Goal: Information Seeking & Learning: Find specific fact

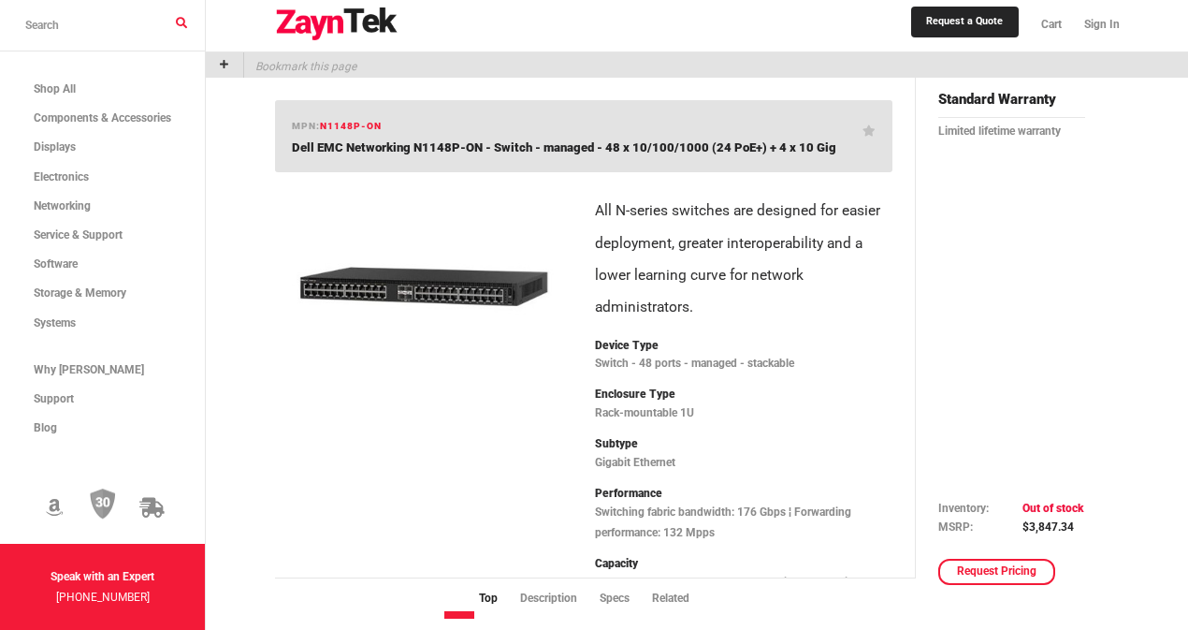
click at [762, 313] on p "All N-series switches are designed for easier deployment, greater interoperabil…" at bounding box center [744, 259] width 298 height 128
click at [357, 65] on p "Bookmark this page" at bounding box center [300, 64] width 112 height 25
click at [205, 25] on input "search products" at bounding box center [102, 25] width 205 height 51
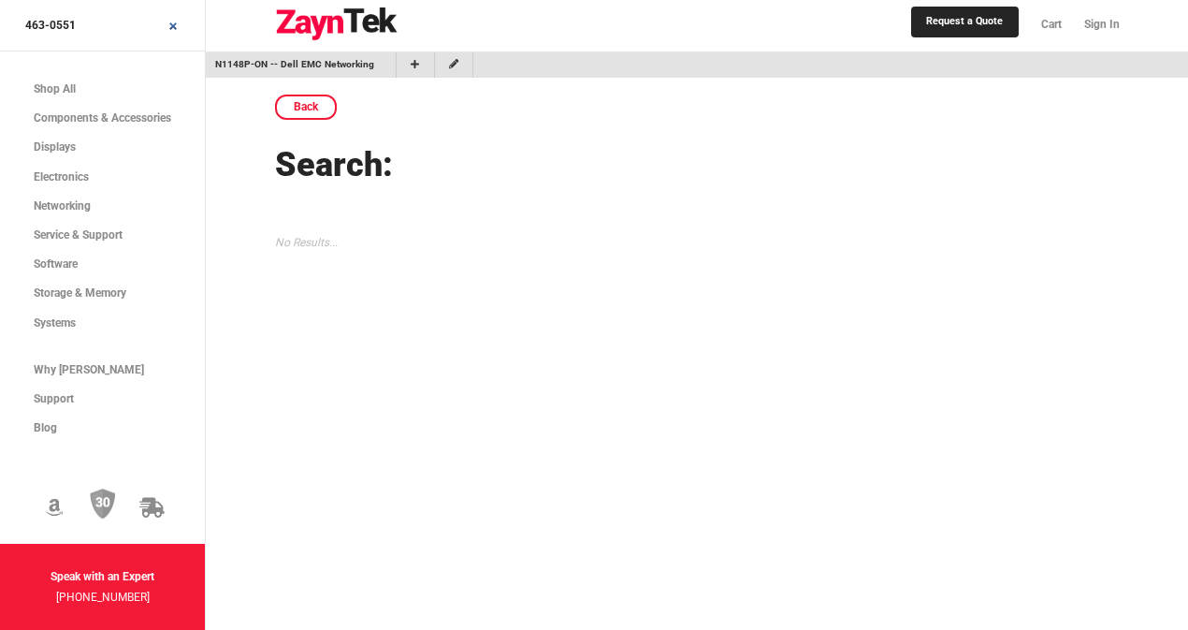
type input "463-0551"
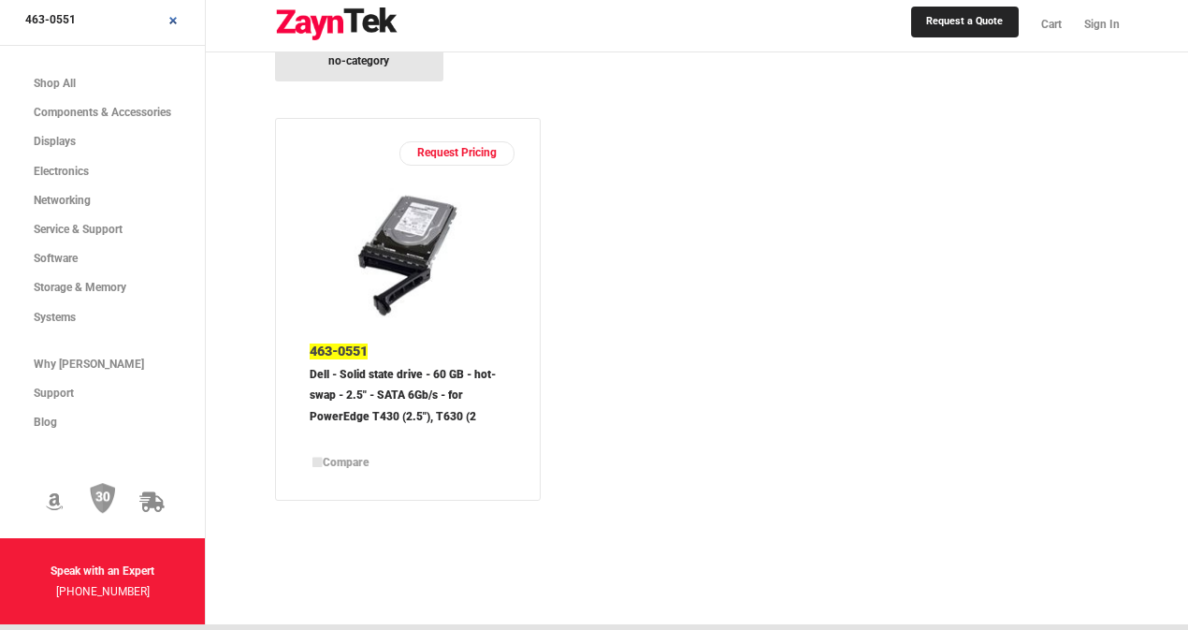
scroll to position [281, 0]
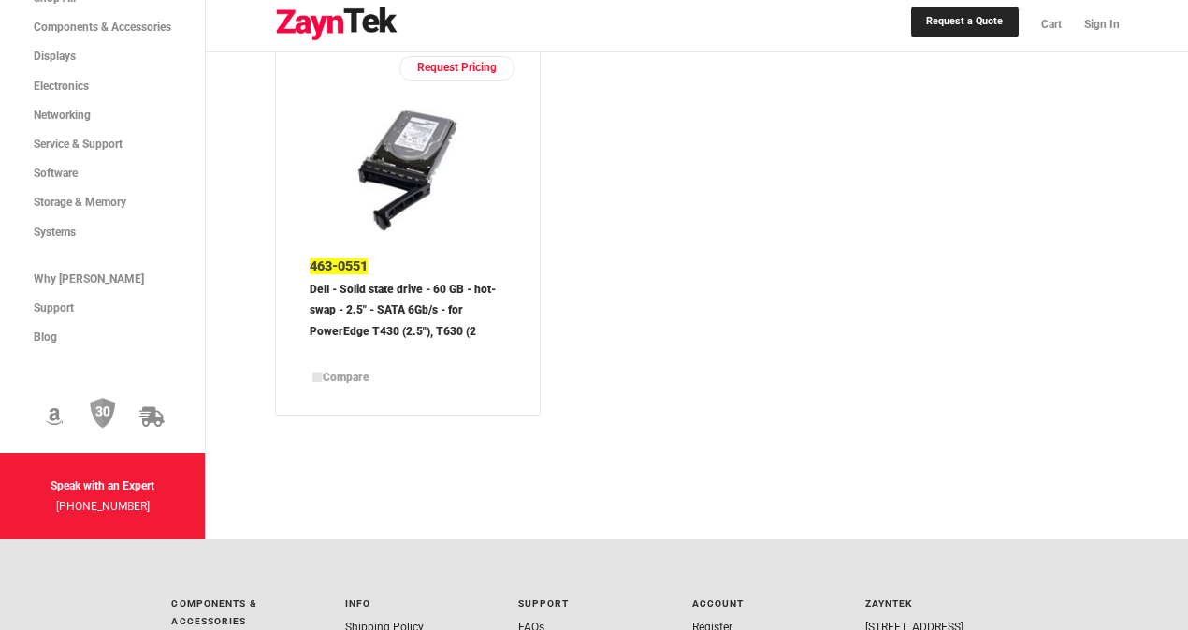
click at [419, 202] on img at bounding box center [408, 170] width 180 height 135
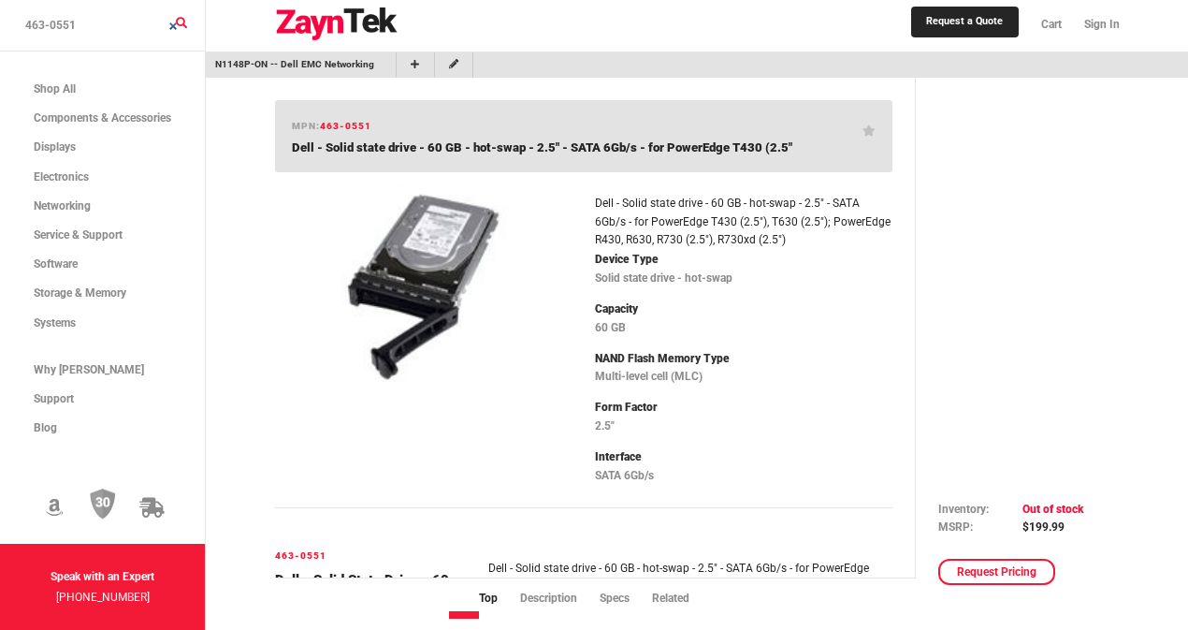
scroll to position [363, 0]
